Goal: Task Accomplishment & Management: Use online tool/utility

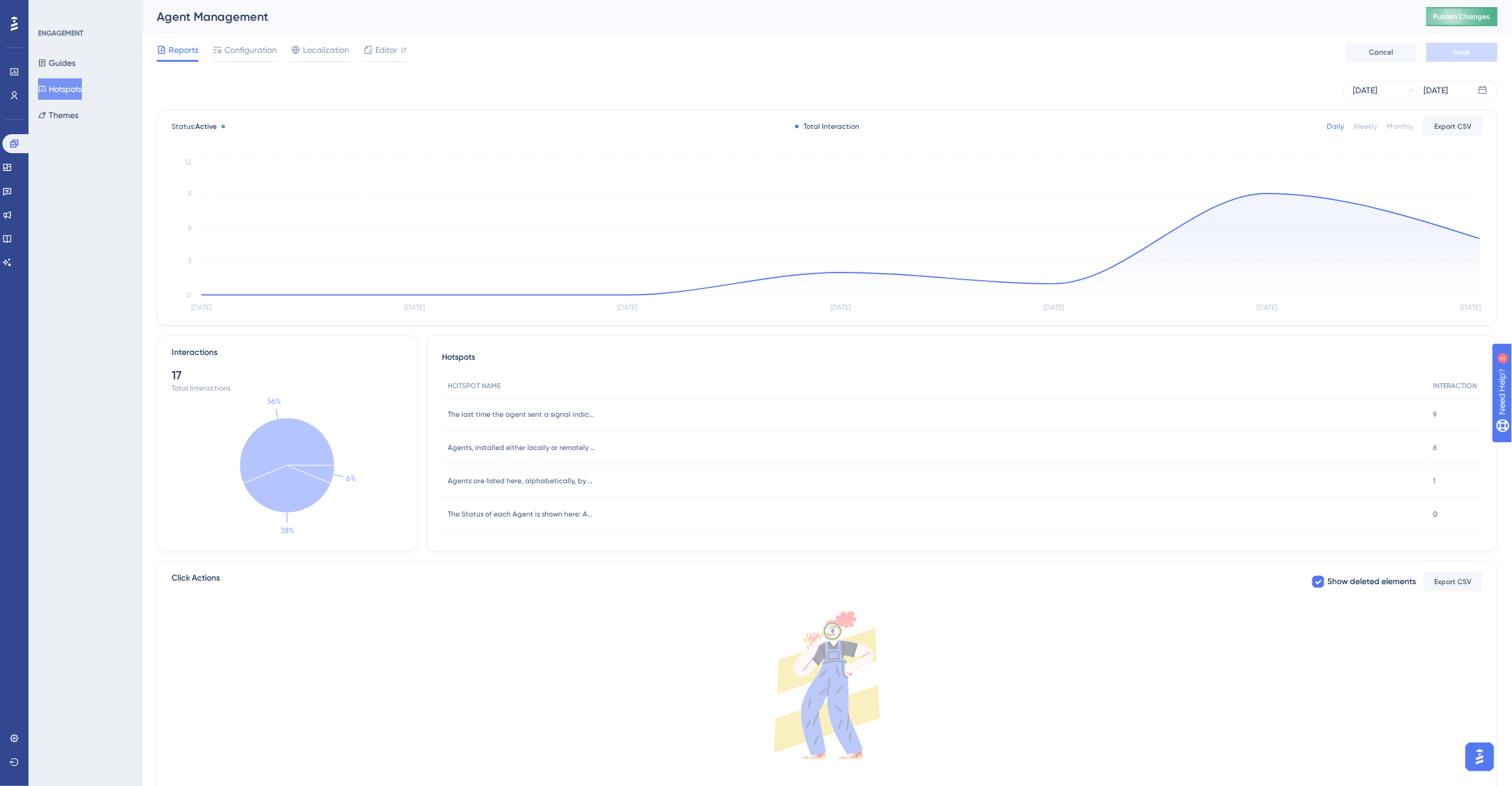
click at [1482, 19] on span "Publish Changes" at bounding box center [1462, 16] width 57 height 10
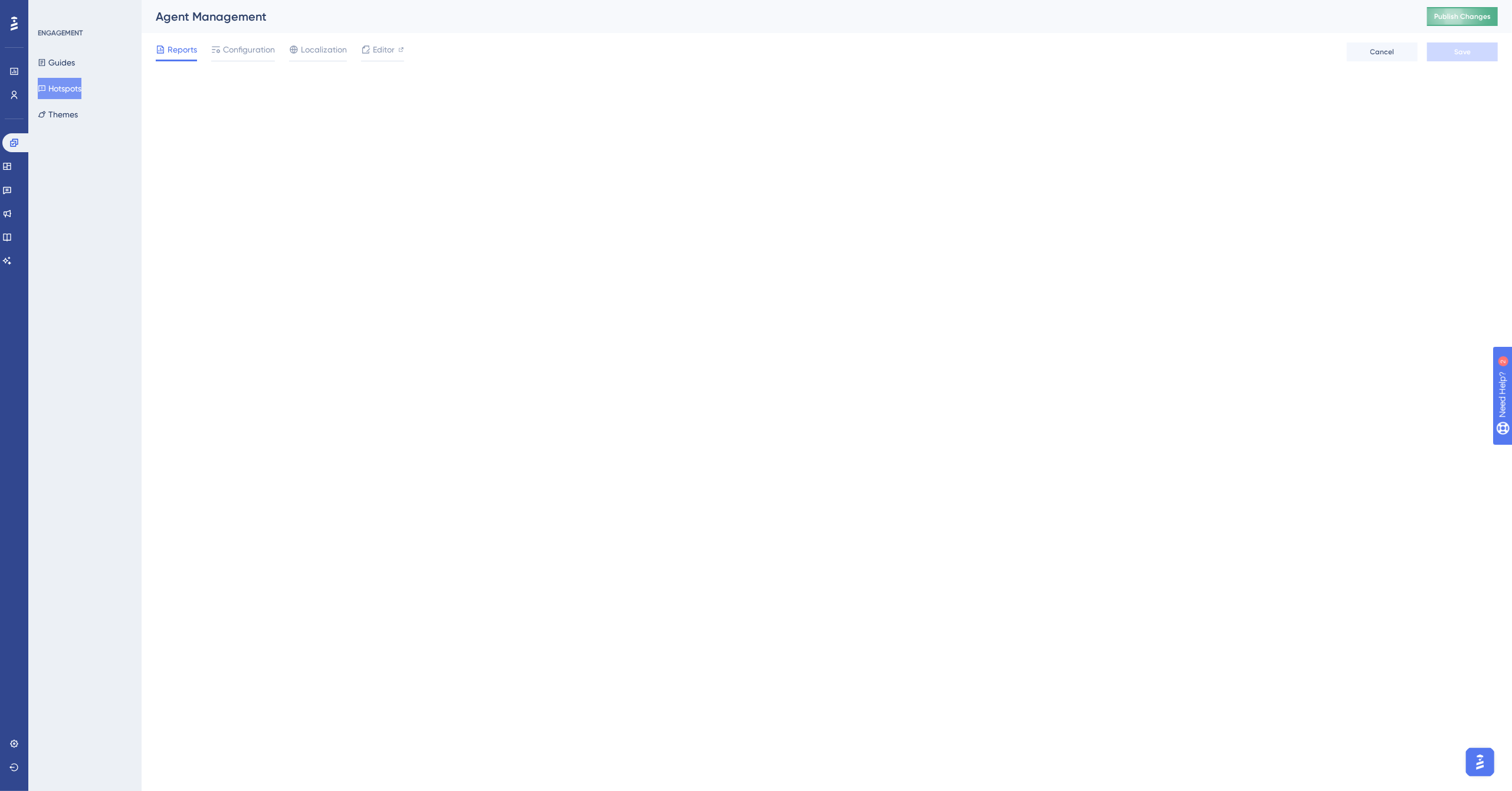
click at [1464, 12] on span "Publish Changes" at bounding box center [1462, 16] width 56 height 10
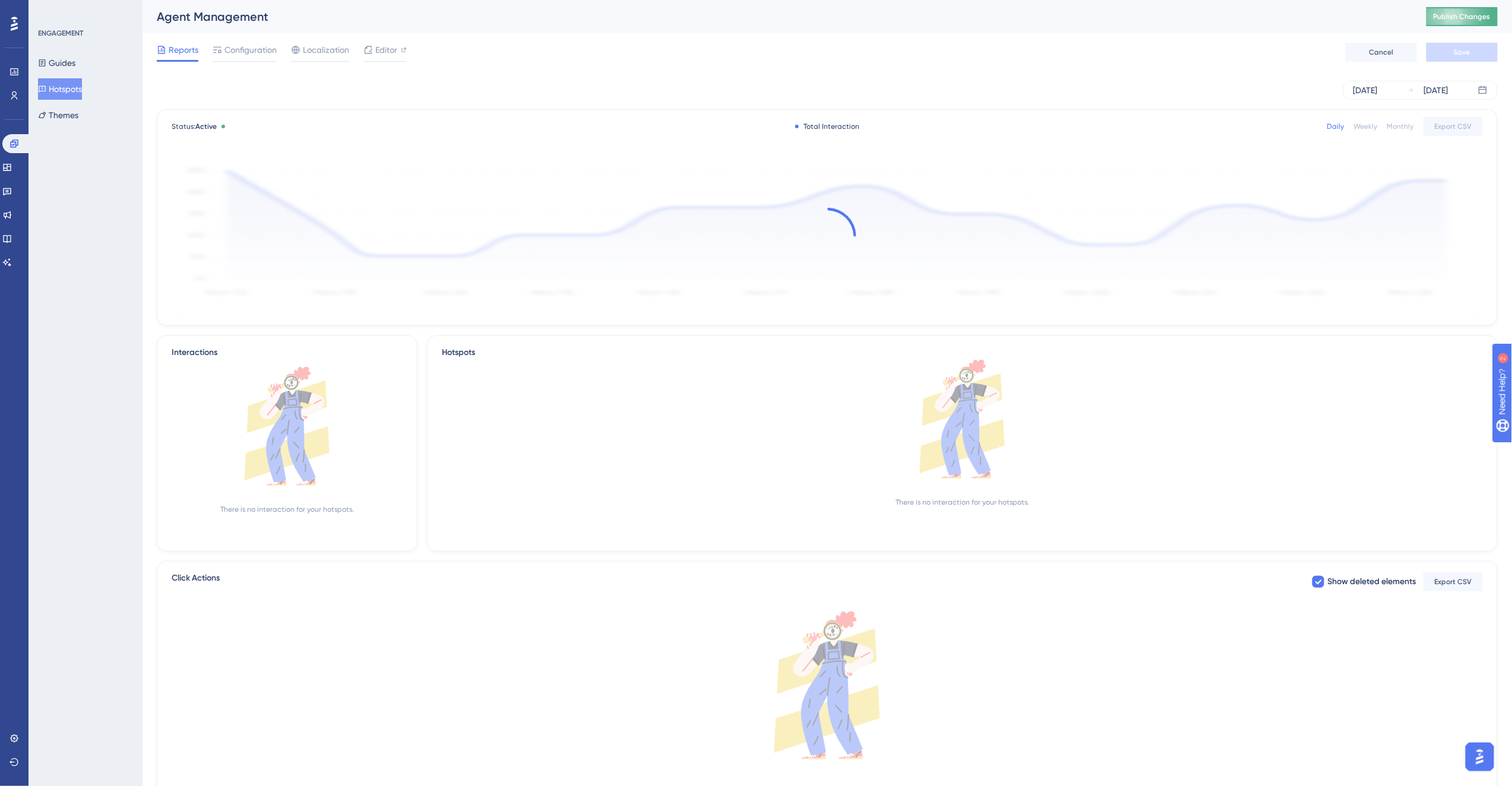
click at [1466, 14] on span "Publish Changes" at bounding box center [1462, 16] width 57 height 10
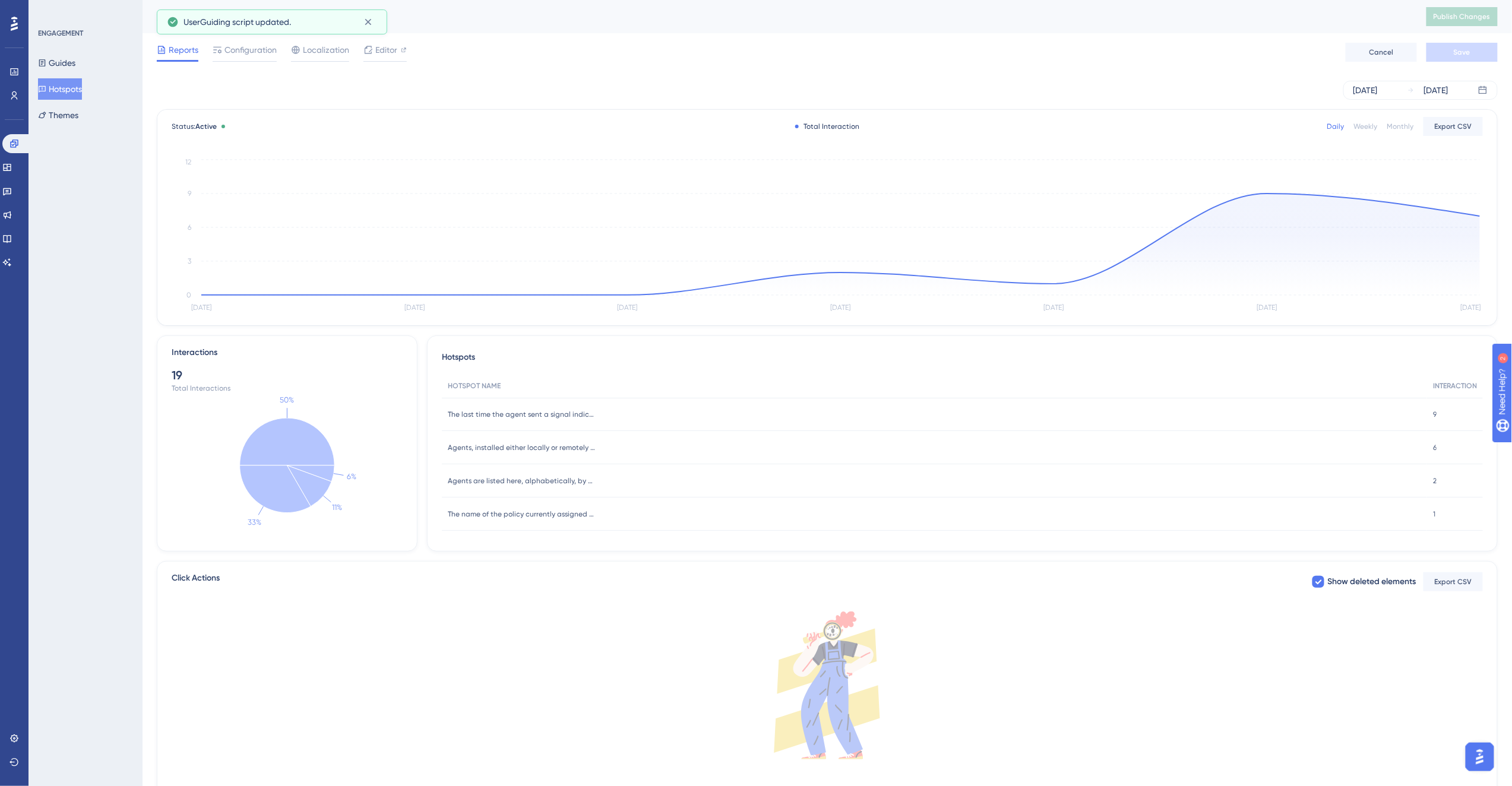
click at [1000, 36] on div "Reports Configuration Localization Editor Cancel Save" at bounding box center [826, 52] width 1341 height 38
click at [1366, 123] on div "Weekly" at bounding box center [1366, 126] width 24 height 10
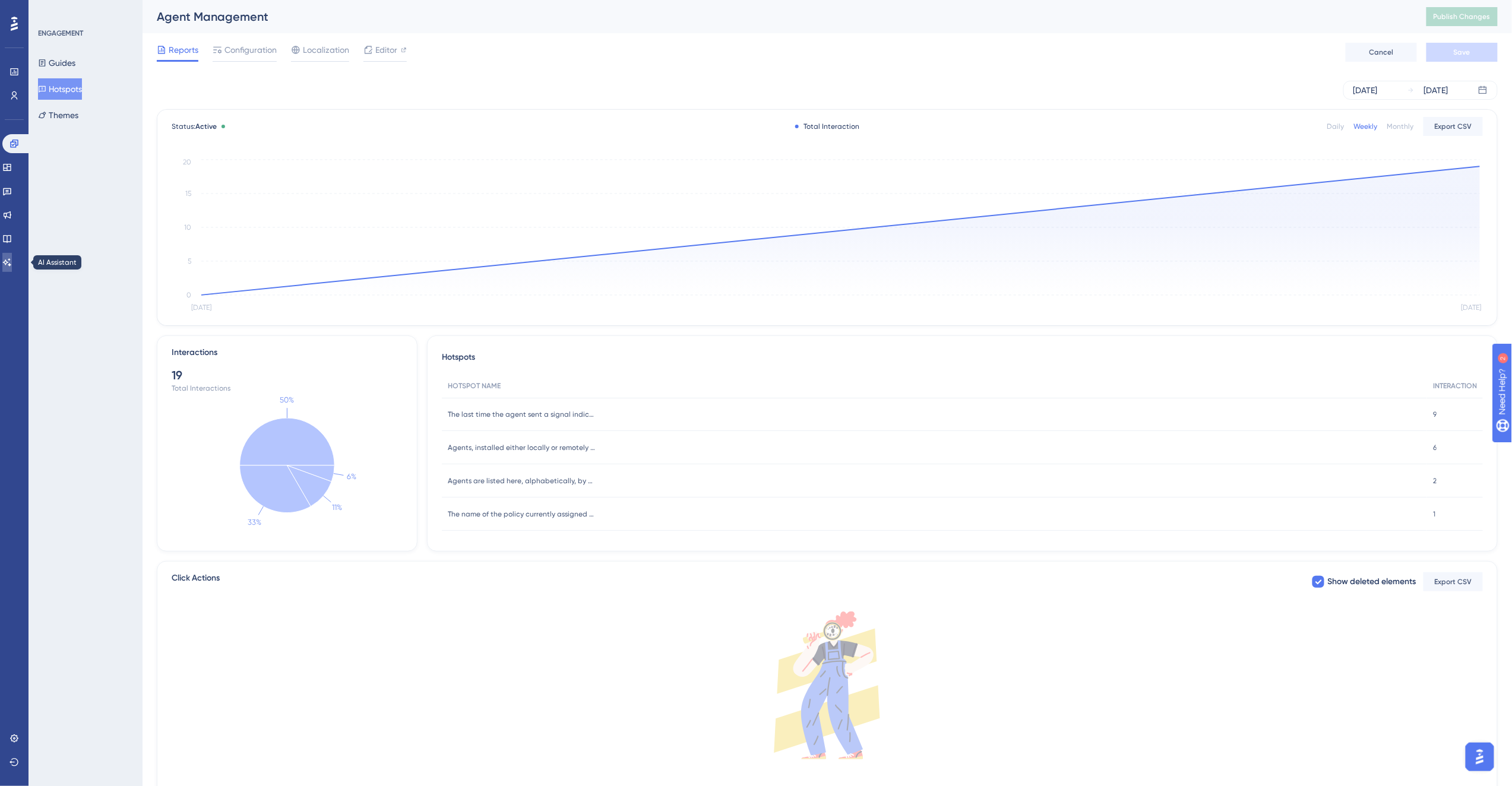
click at [12, 266] on icon at bounding box center [7, 262] width 10 height 10
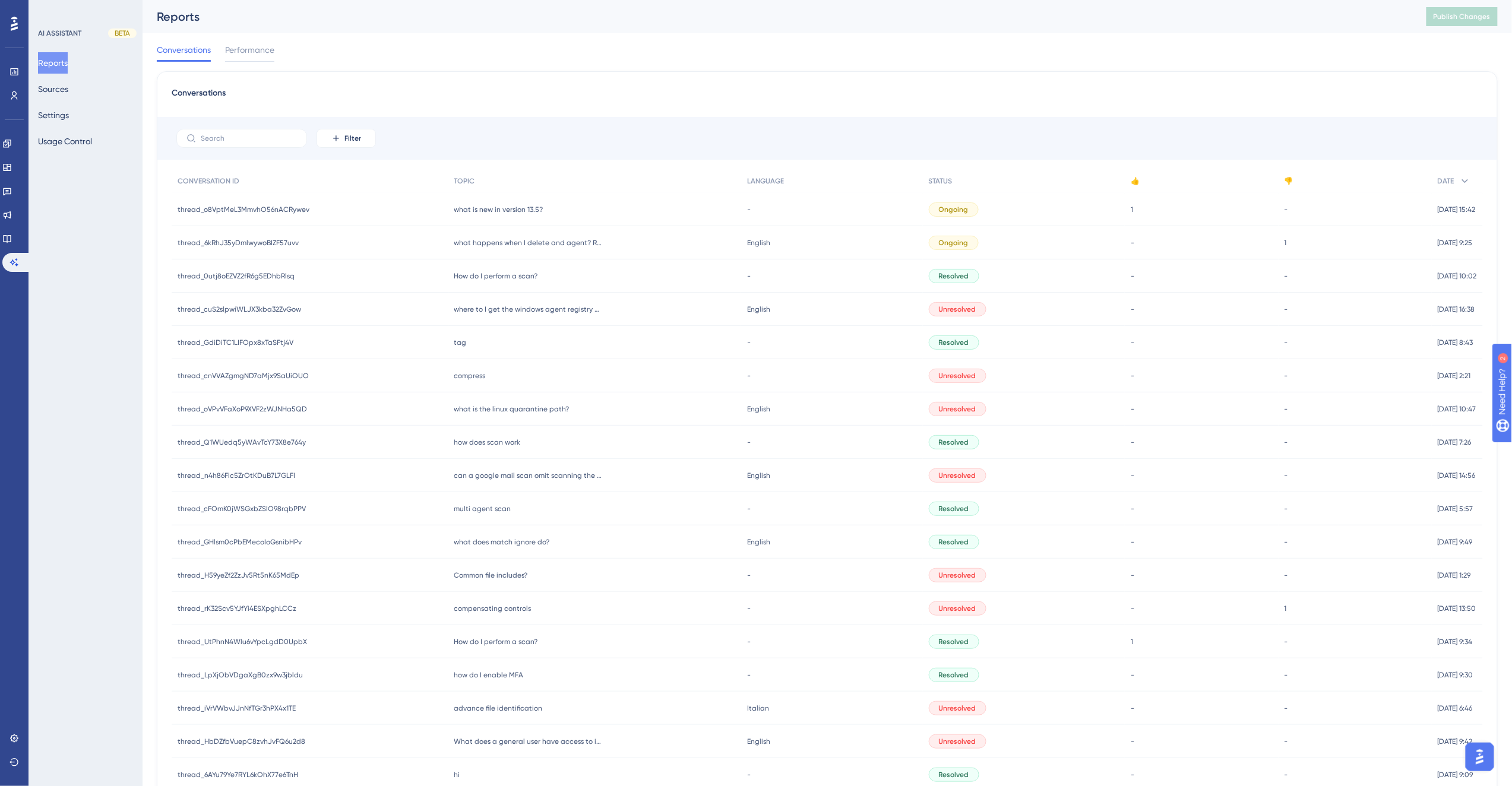
click at [349, 52] on div "Conversations Performance" at bounding box center [826, 52] width 1341 height 38
click at [1479, 18] on span "Publish Changes" at bounding box center [1462, 16] width 57 height 10
